Goal: Task Accomplishment & Management: Use online tool/utility

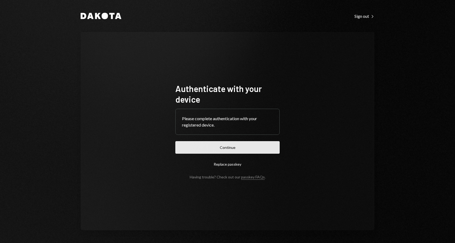
click at [223, 146] on button "Continue" at bounding box center [228, 147] width 104 height 13
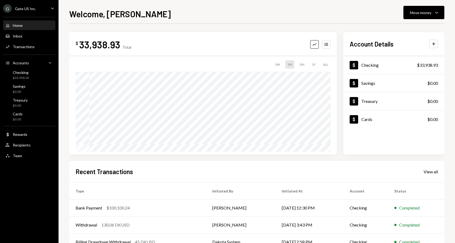
click at [202, 22] on div "Welcome, [PERSON_NAME] Move money Caret Down $ 33,938.93 Total Graph Accounts 1…" at bounding box center [257, 125] width 376 height 236
click at [425, 12] on div "Move money" at bounding box center [420, 13] width 21 height 6
click at [409, 30] on div "Send" at bounding box center [420, 29] width 39 height 6
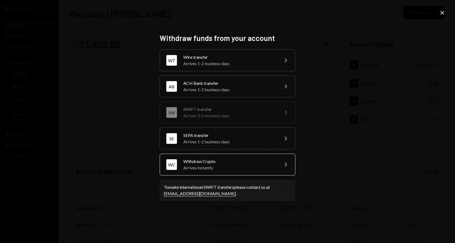
click at [211, 167] on div "Arrives instantly" at bounding box center [230, 168] width 93 height 6
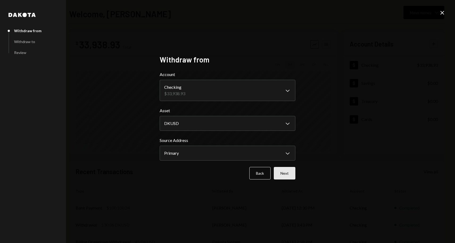
click at [278, 172] on button "Next" at bounding box center [285, 173] width 22 height 13
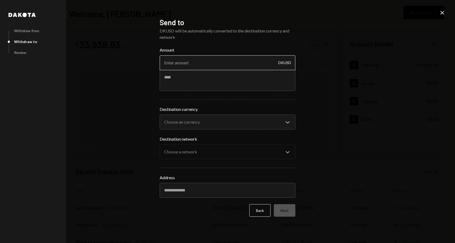
click at [219, 59] on input "Amount" at bounding box center [228, 62] width 136 height 15
type input "20"
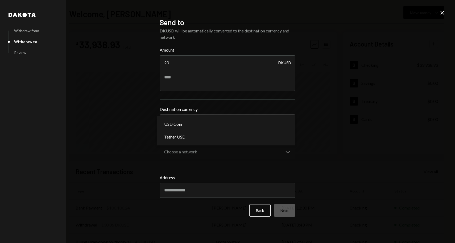
click at [205, 123] on body "G Gate US Inc. Caret Down Home Home Inbox Inbox Activities Transactions Account…" at bounding box center [227, 121] width 455 height 243
select select "****"
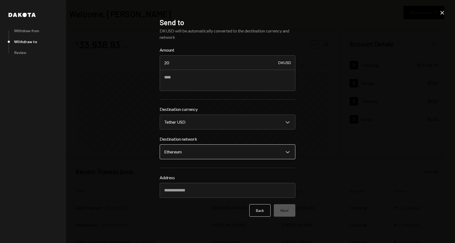
click at [198, 151] on body "G Gate US Inc. Caret Down Home Home Inbox Inbox Activities Transactions Account…" at bounding box center [227, 121] width 455 height 243
click at [186, 188] on input "Address" at bounding box center [228, 190] width 136 height 15
paste input "**********"
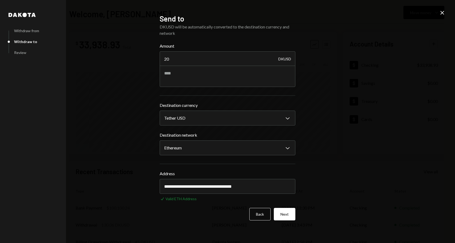
type input "**********"
click at [319, 191] on div "**********" at bounding box center [227, 121] width 455 height 243
drag, startPoint x: 177, startPoint y: 58, endPoint x: 148, endPoint y: 58, distance: 28.2
click at [148, 58] on div "**********" at bounding box center [227, 121] width 455 height 243
type input "100"
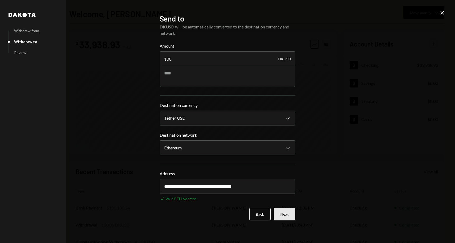
click at [288, 214] on button "Next" at bounding box center [285, 214] width 22 height 13
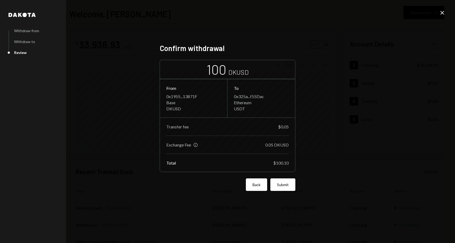
click at [252, 189] on button "Back" at bounding box center [256, 185] width 21 height 13
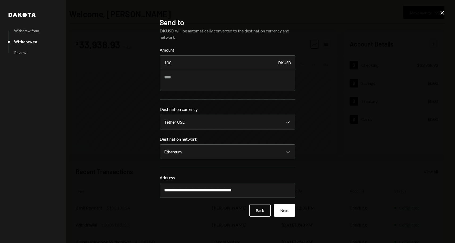
drag, startPoint x: 181, startPoint y: 64, endPoint x: 147, endPoint y: 64, distance: 33.3
click at [147, 64] on div "**********" at bounding box center [227, 121] width 455 height 243
type input "20"
click at [332, 164] on div "**********" at bounding box center [227, 121] width 455 height 243
click at [289, 211] on button "Next" at bounding box center [285, 211] width 22 height 13
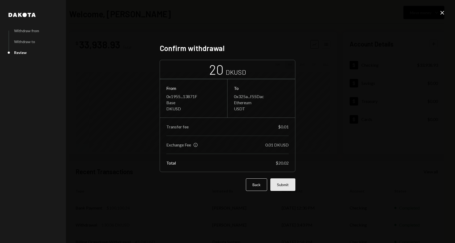
click at [288, 187] on button "Submit" at bounding box center [283, 185] width 25 height 13
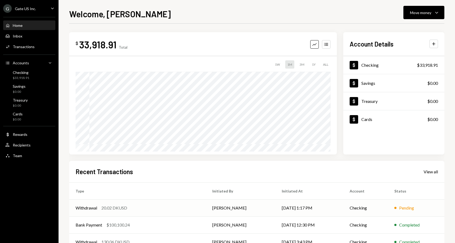
click at [116, 208] on div "20.02 DKUSD" at bounding box center [114, 208] width 26 height 6
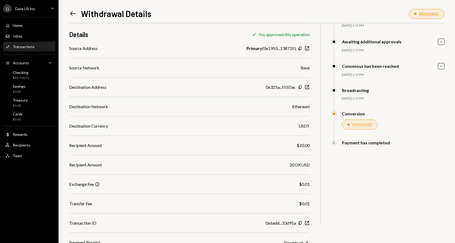
scroll to position [44, 0]
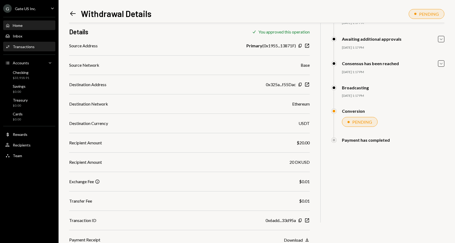
click at [25, 24] on div "Home Home" at bounding box center [29, 25] width 48 height 5
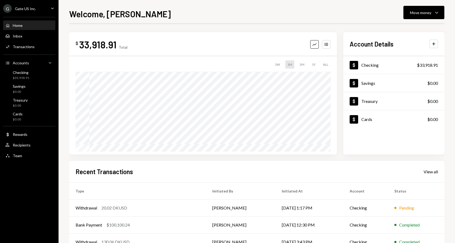
scroll to position [52, 0]
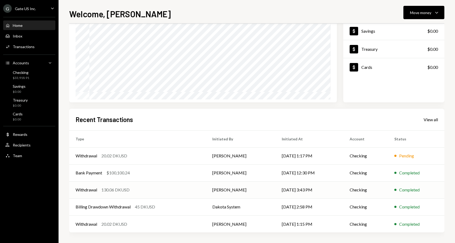
click at [132, 193] on div "Withdrawal 130.06 DKUSD" at bounding box center [138, 190] width 124 height 6
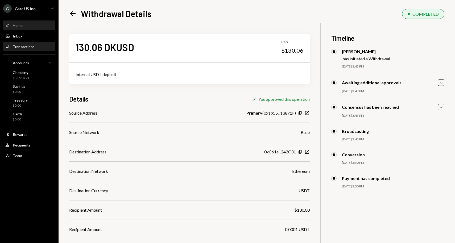
click at [23, 27] on div "Home Home" at bounding box center [29, 25] width 48 height 5
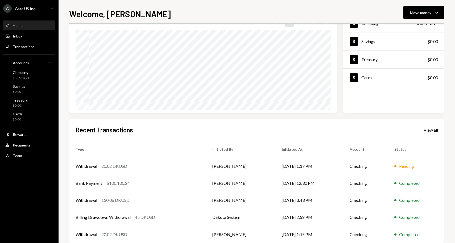
scroll to position [52, 0]
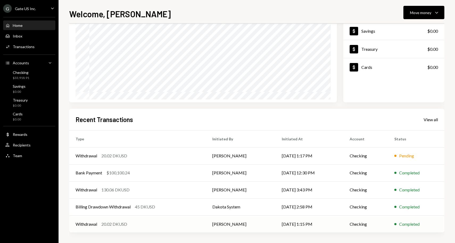
click at [123, 222] on div "20.02 DKUSD" at bounding box center [114, 224] width 26 height 6
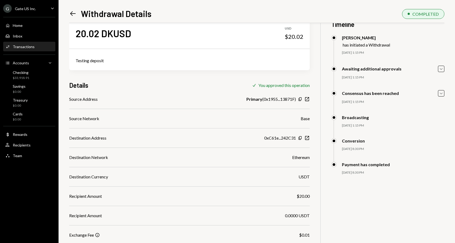
scroll to position [14, 0]
click at [27, 23] on div "Home Home" at bounding box center [29, 25] width 48 height 9
